Goal: Task Accomplishment & Management: Use online tool/utility

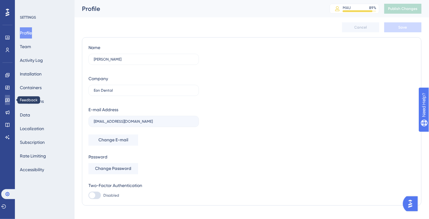
click at [7, 100] on icon at bounding box center [7, 100] width 4 height 4
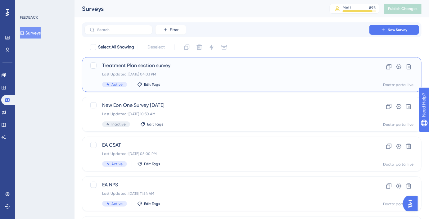
click at [179, 82] on div "Active Edit Tags" at bounding box center [226, 85] width 249 height 6
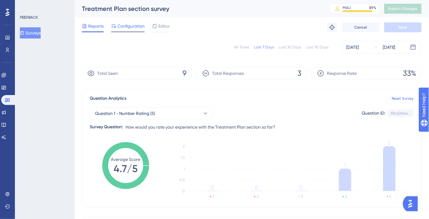
click at [131, 28] on span "Configuration" at bounding box center [130, 25] width 27 height 7
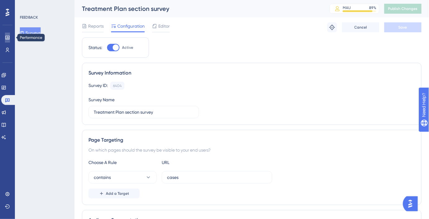
click at [10, 40] on link at bounding box center [7, 38] width 5 height 10
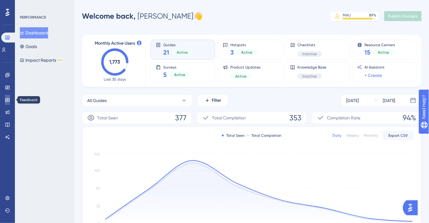
click at [7, 100] on icon at bounding box center [7, 99] width 5 height 5
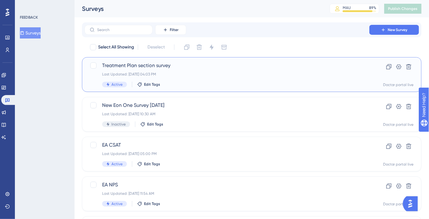
click at [167, 72] on div "Last Updated: Sep 24 2025, 04:03 PM" at bounding box center [226, 74] width 249 height 5
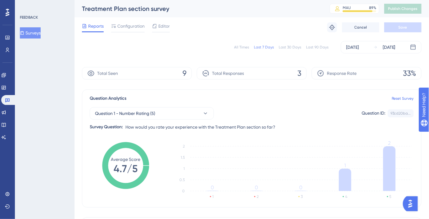
click at [127, 32] on div "Reports Configuration Editor Troubleshoot Cancel Save" at bounding box center [251, 27] width 339 height 20
click at [128, 30] on div "Configuration" at bounding box center [127, 27] width 33 height 10
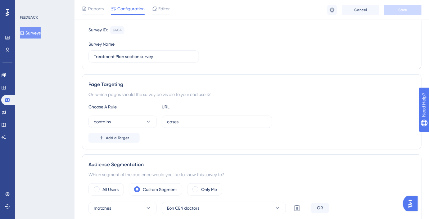
scroll to position [57, 0]
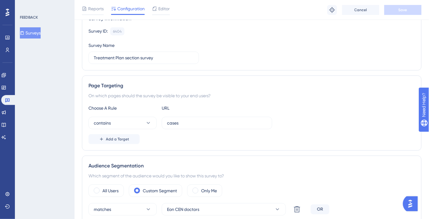
click at [195, 129] on div "Choose A Rule URL contains cases Add a Target" at bounding box center [251, 124] width 326 height 40
click at [193, 125] on input "cases" at bounding box center [217, 122] width 100 height 7
paste input "https://www.eonaccess.eonaligner.com/case-submission?id=8b6da41aa7f7493bb4df507…"
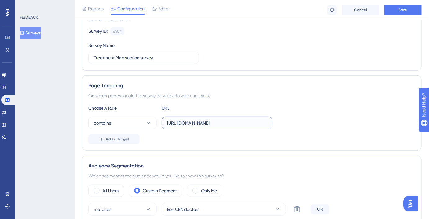
click at [189, 125] on input "https://www.eonaccess.eonaligner.com/case-submission?id=8b6da41aa7f7493bb4df507…" at bounding box center [217, 122] width 100 height 7
drag, startPoint x: 190, startPoint y: 123, endPoint x: 293, endPoint y: 128, distance: 103.0
click at [293, 128] on div "contains https://www.eonaccess.eonaligner.com/case-submission?id=8b6da41aa7f749…" at bounding box center [251, 123] width 326 height 12
click at [225, 123] on input "https://www.eonaccess.eonaligner.com/case-submission?id=" at bounding box center [217, 122] width 100 height 7
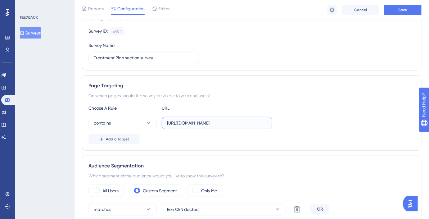
scroll to position [0, 0]
drag, startPoint x: 225, startPoint y: 123, endPoint x: 141, endPoint y: 131, distance: 83.8
click at [141, 131] on div "Choose A Rule URL contains https://www.eonaccess.eonaligner.com/case-submission…" at bounding box center [251, 124] width 326 height 40
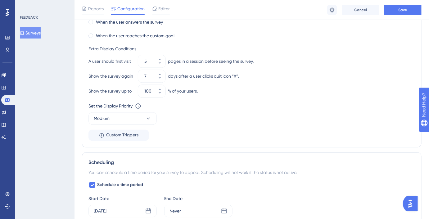
scroll to position [546, 0]
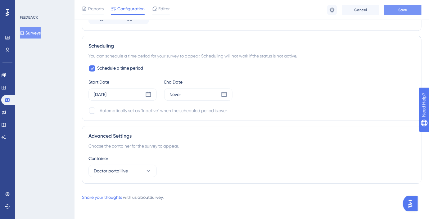
type input "case-submission?id="
click at [395, 15] on button "Save" at bounding box center [402, 10] width 37 height 10
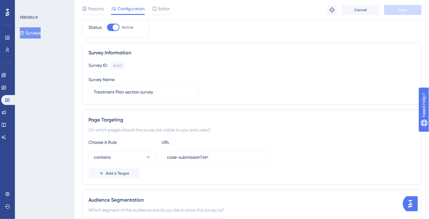
scroll to position [0, 0]
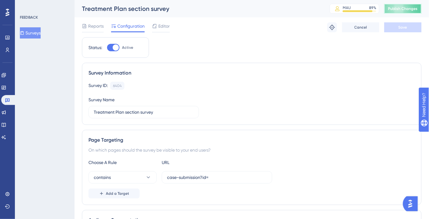
click at [403, 10] on span "Publish Changes" at bounding box center [403, 8] width 30 height 5
